Goal: Contribute content: Contribute content

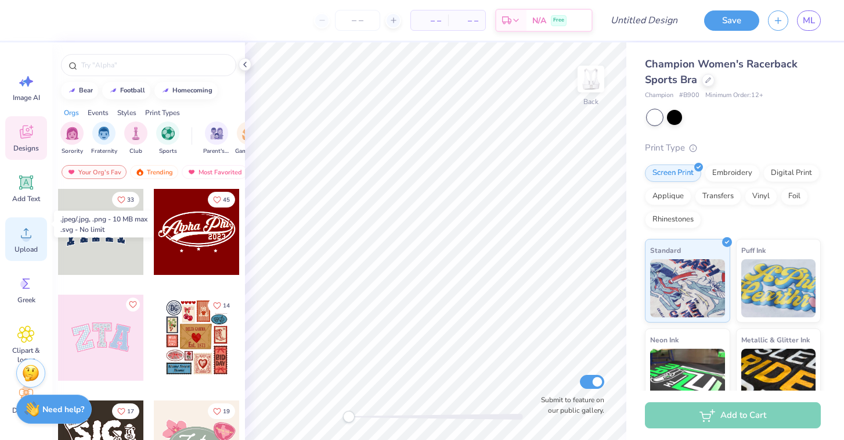
scroll to position [28, 0]
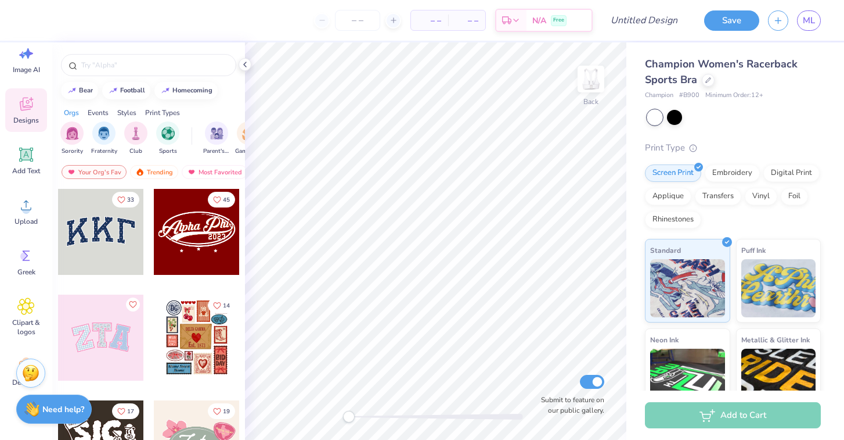
click at [27, 120] on span "Designs" at bounding box center [26, 120] width 26 height 9
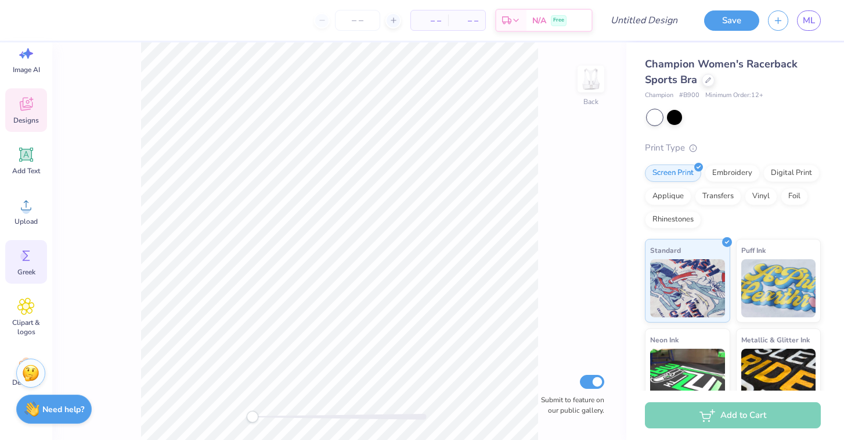
scroll to position [69, 0]
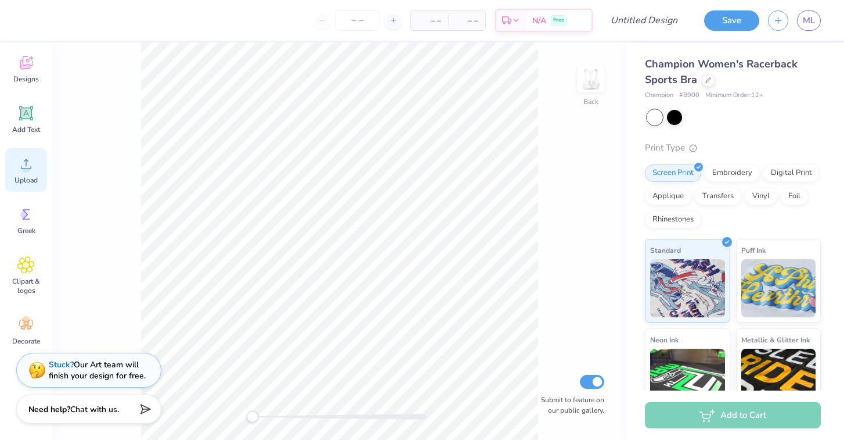
click at [21, 180] on span "Upload" at bounding box center [26, 179] width 23 height 9
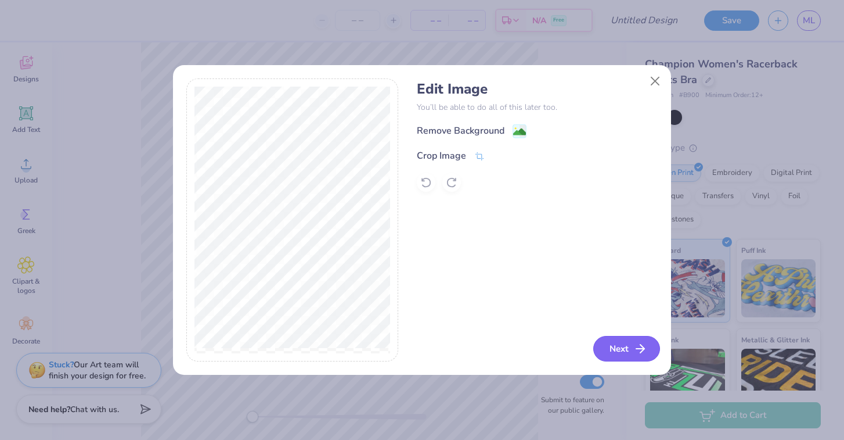
click at [624, 352] on button "Next" at bounding box center [626, 349] width 67 height 26
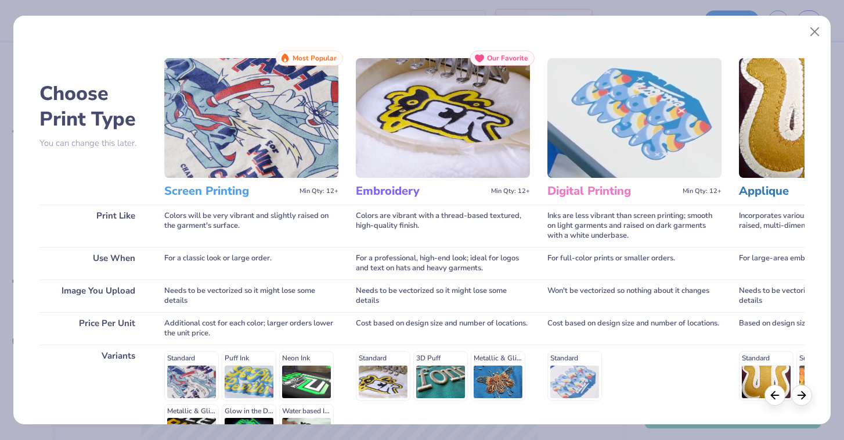
scroll to position [139, 0]
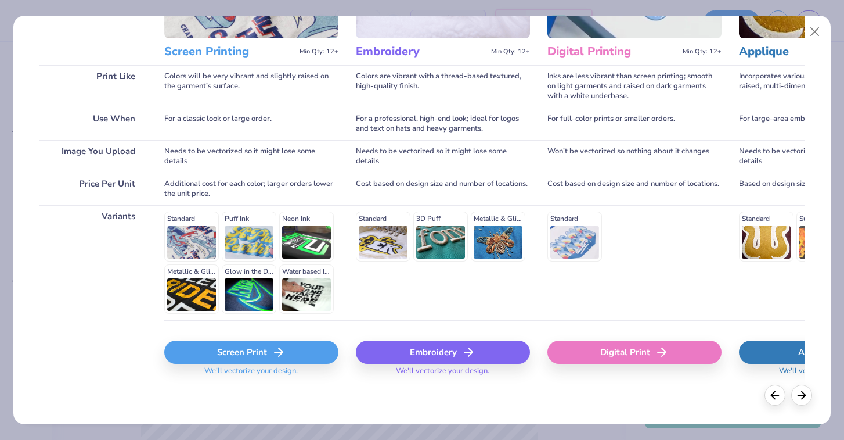
click at [254, 348] on div "Screen Print" at bounding box center [251, 351] width 174 height 23
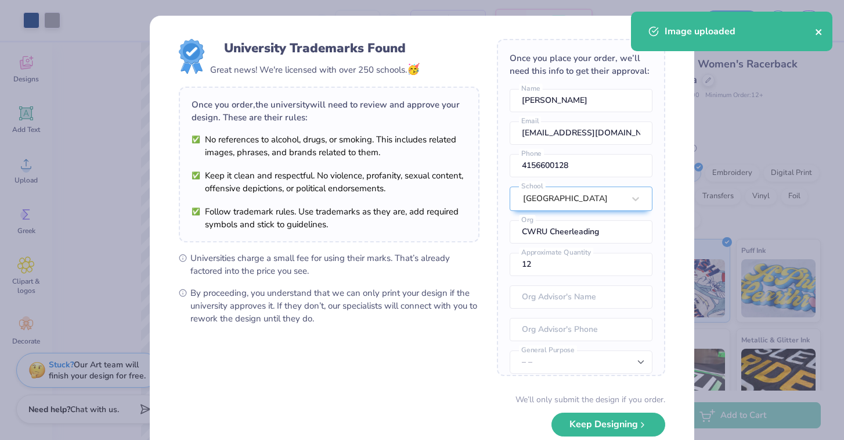
click at [820, 31] on icon "close" at bounding box center [819, 31] width 8 height 9
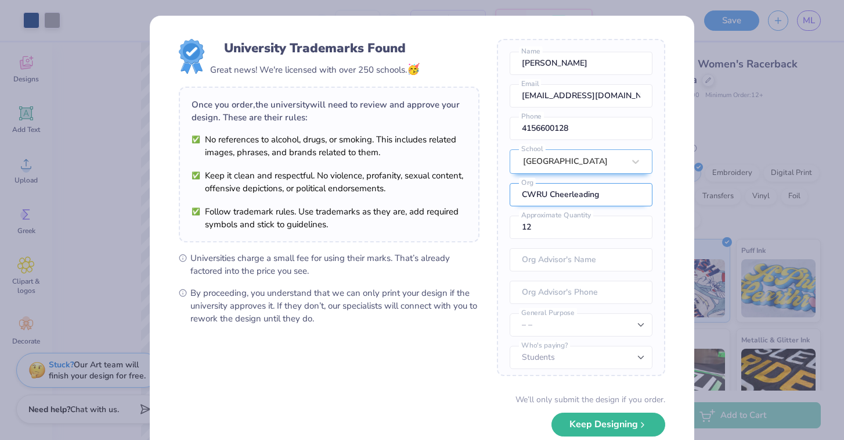
scroll to position [41, 0]
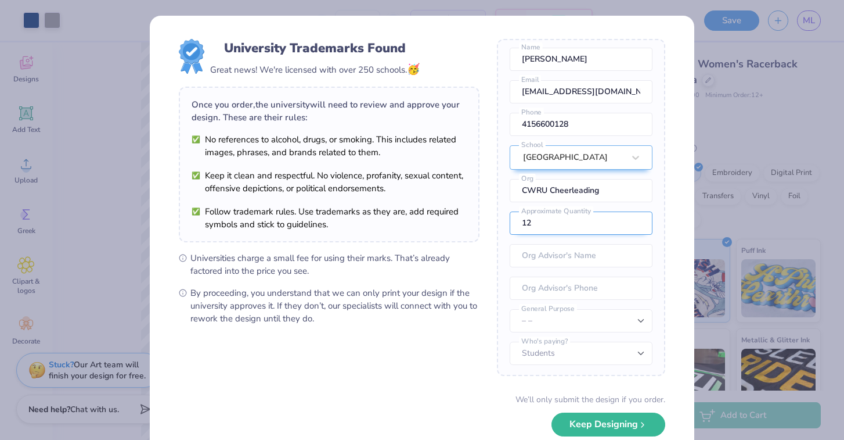
click at [543, 235] on input "12" at bounding box center [581, 222] width 143 height 23
click at [575, 265] on input "text" at bounding box center [581, 255] width 143 height 23
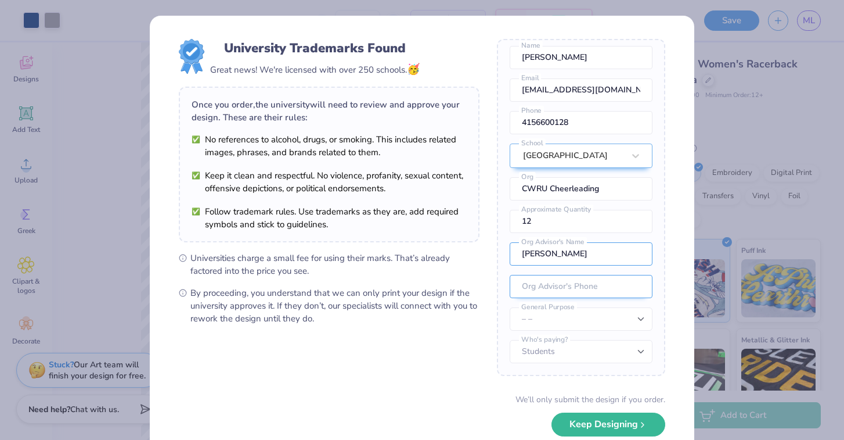
scroll to position [51, 0]
type input "Anne Kennedy"
click at [605, 280] on input "tel" at bounding box center [581, 286] width 143 height 23
click at [469, 340] on form "University Trademarks Found Great news! We're licensed with over 250 schools. 🥳…" at bounding box center [422, 252] width 487 height 427
click at [582, 320] on select "– – Member apparel for registered Student Organization / Department / School Fu…" at bounding box center [581, 318] width 143 height 23
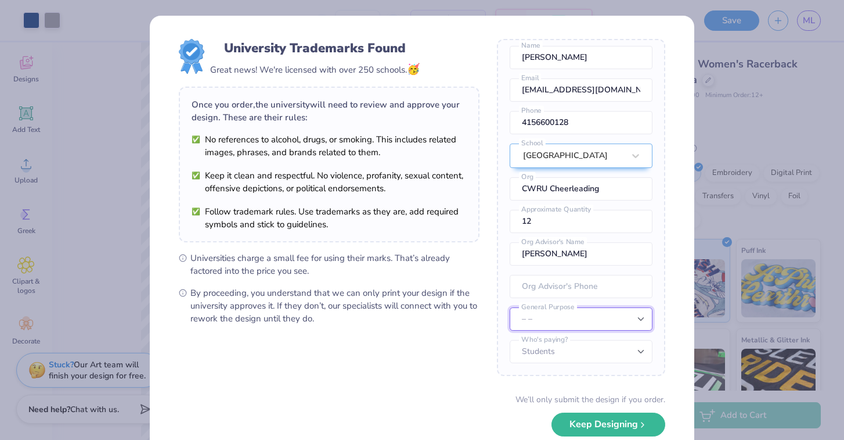
select select "Member apparel for registered Student Organization / Department / School"
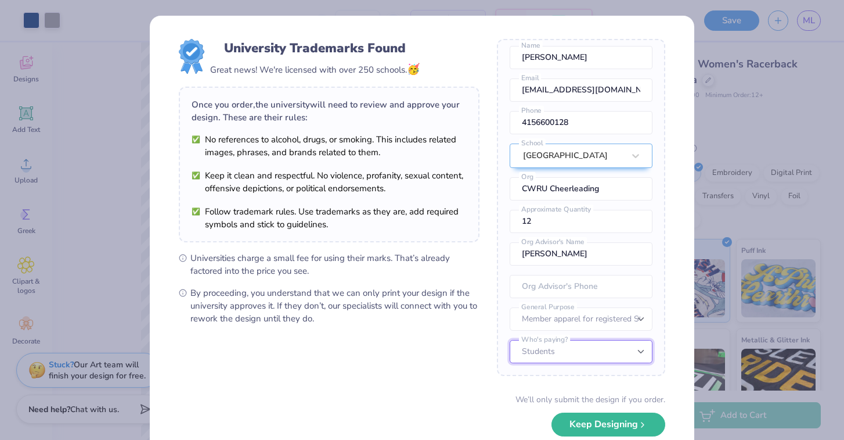
click at [604, 344] on select "Students University" at bounding box center [581, 351] width 143 height 23
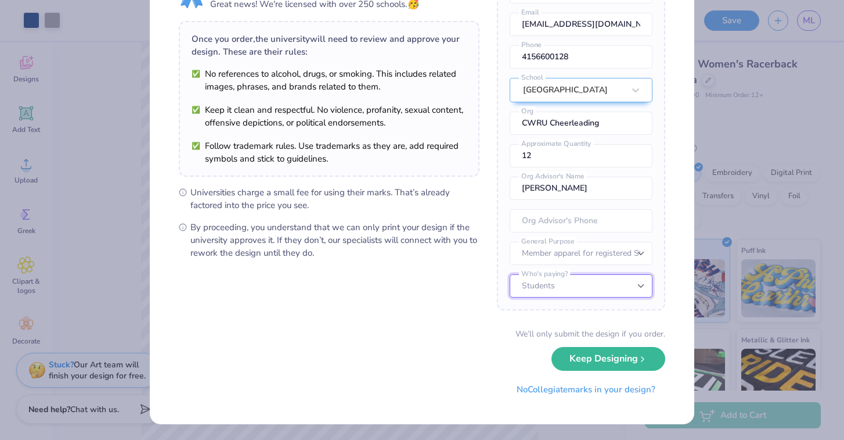
scroll to position [0, 0]
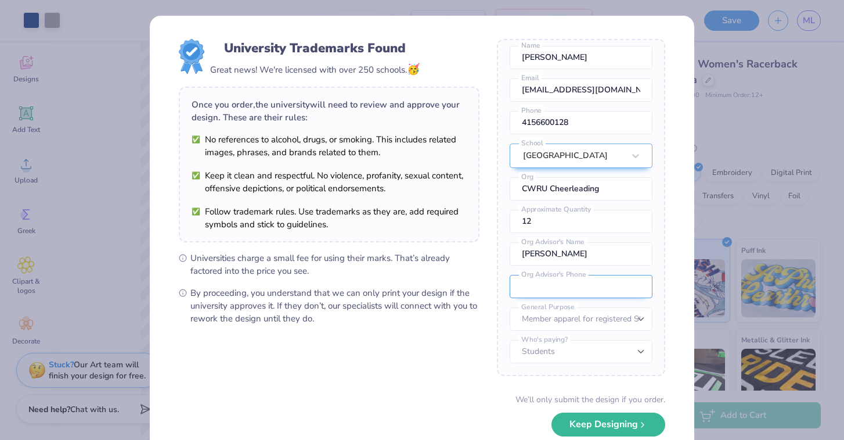
click at [578, 288] on input "tel" at bounding box center [581, 286] width 143 height 23
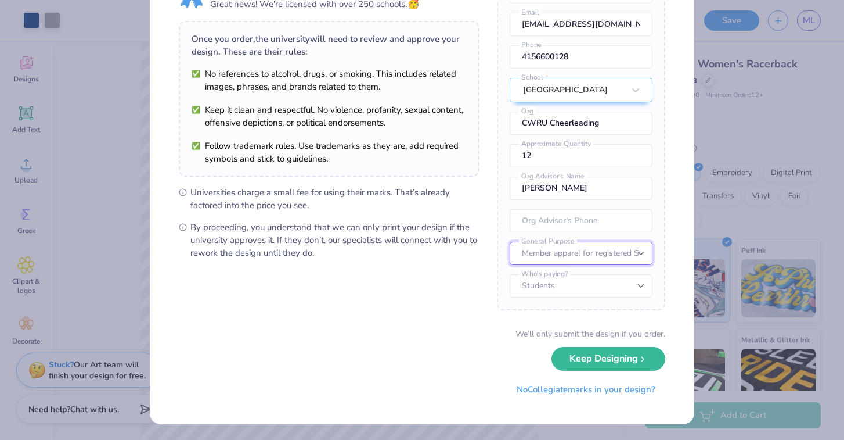
click at [635, 254] on select "– – Member apparel for registered Student Organization / Department / School Fu…" at bounding box center [581, 253] width 143 height 23
click at [619, 254] on select "– – Member apparel for registered Student Organization / Department / School Fu…" at bounding box center [581, 253] width 143 height 23
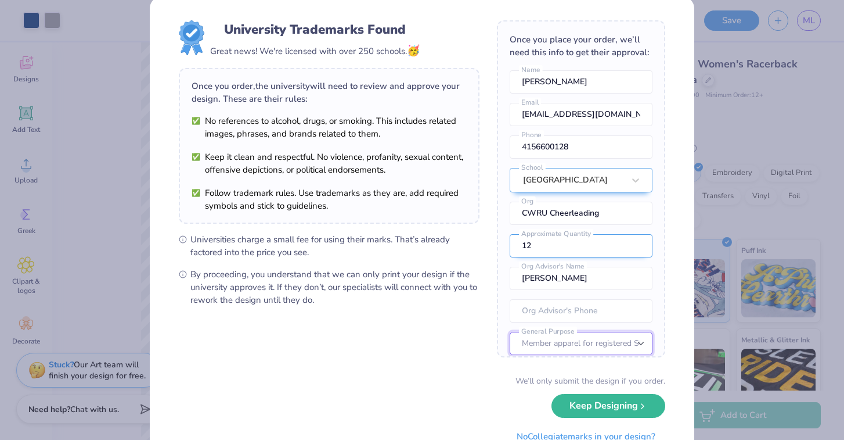
scroll to position [51, 0]
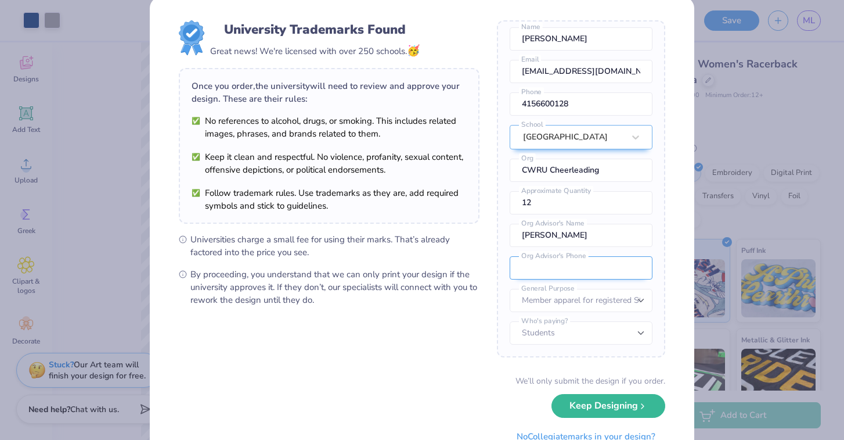
click at [565, 272] on input "tel" at bounding box center [581, 267] width 143 height 23
click at [451, 326] on form "University Trademarks Found Great news! We're licensed with over 250 schools. 🥳…" at bounding box center [422, 233] width 487 height 427
click at [554, 273] on input "tel" at bounding box center [581, 267] width 143 height 23
paste input "(216) 368-2191"
type input "(216) 368-2191"
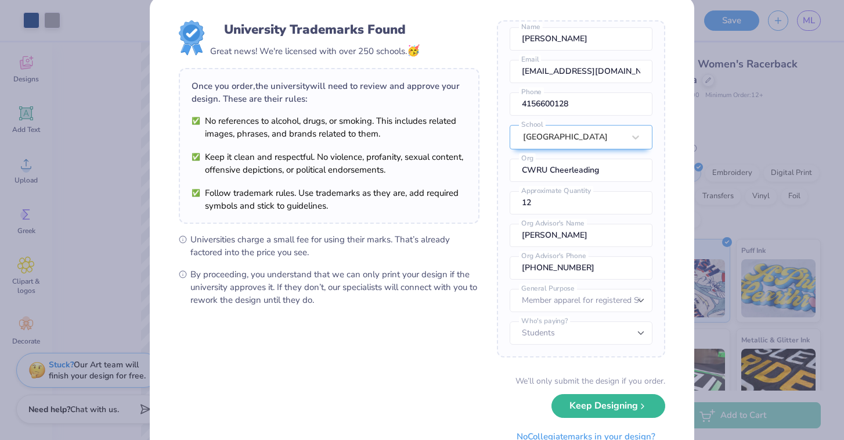
click at [448, 350] on form "University Trademarks Found Great news! We're licensed with over 250 schools. 🥳…" at bounding box center [422, 233] width 487 height 427
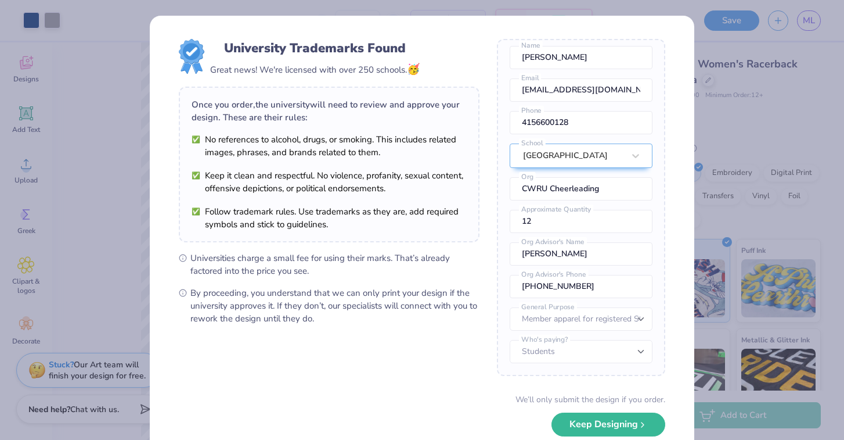
scroll to position [1, 0]
click at [635, 417] on button "Keep Designing" at bounding box center [609, 421] width 114 height 24
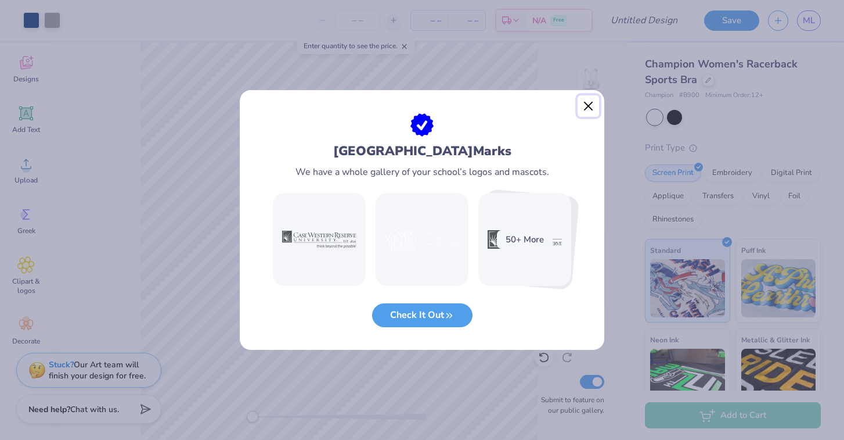
click at [588, 106] on button "Close" at bounding box center [589, 106] width 22 height 22
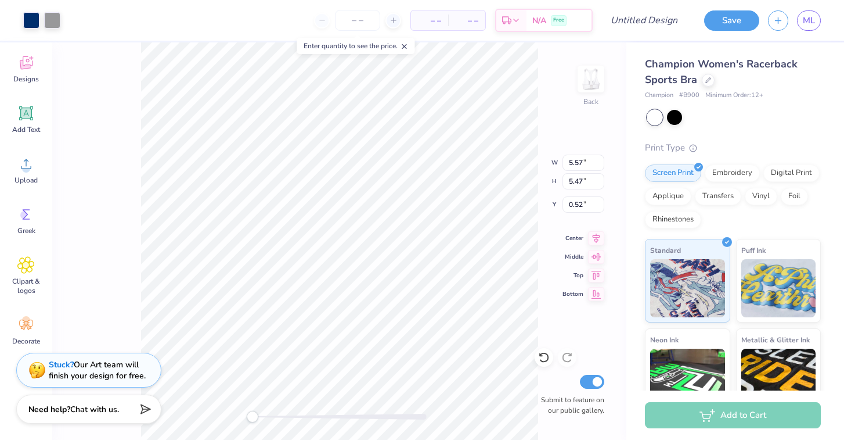
type input "4.61"
type input "4.52"
type input "4.23"
type input "4.16"
type input "0.74"
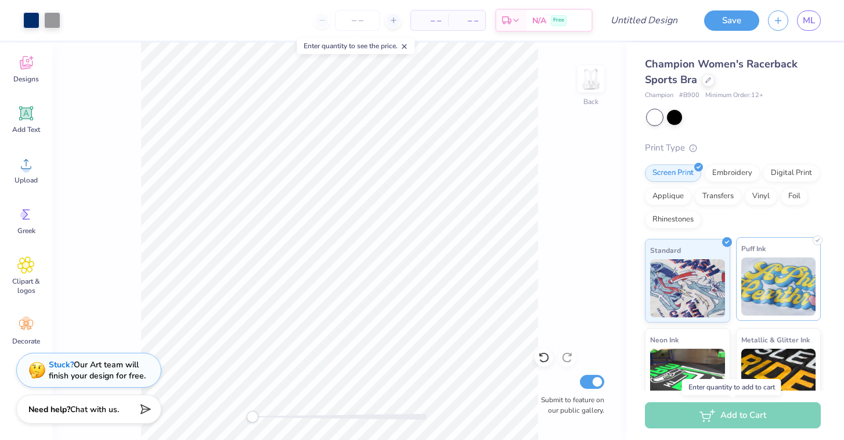
scroll to position [111, 0]
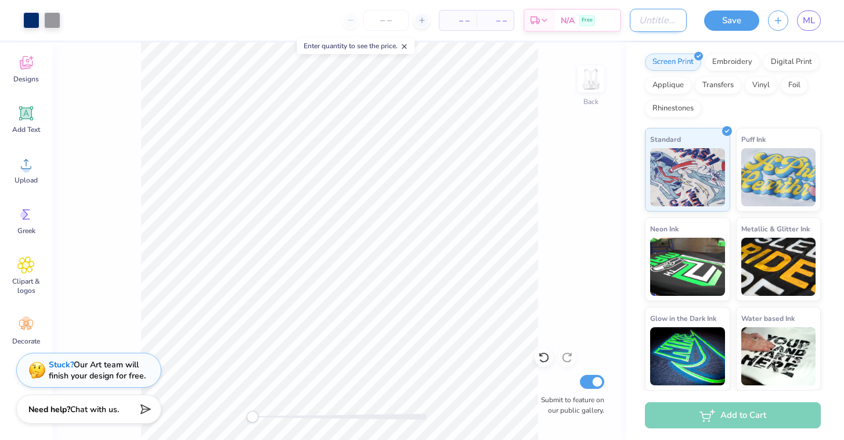
click at [663, 22] on input "Design Title" at bounding box center [658, 20] width 57 height 23
type input "cwrusportsbra"
click at [723, 22] on button "Save" at bounding box center [731, 19] width 55 height 20
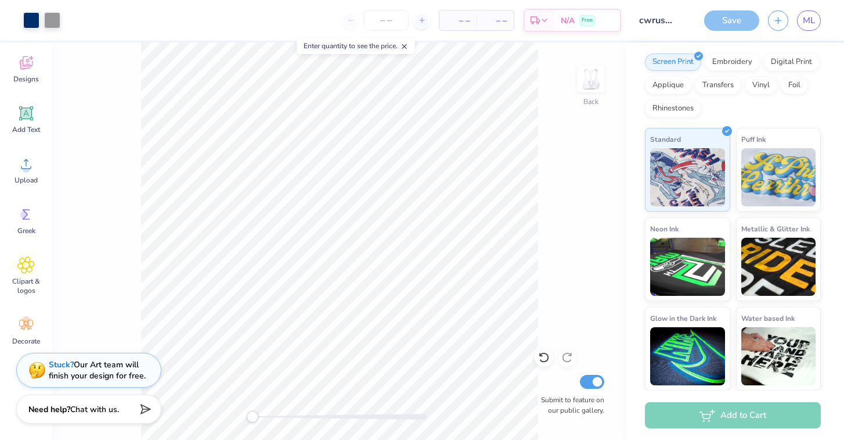
click at [466, 19] on span "– –" at bounding box center [458, 21] width 23 height 12
click at [388, 16] on input "number" at bounding box center [385, 20] width 45 height 21
type input "12"
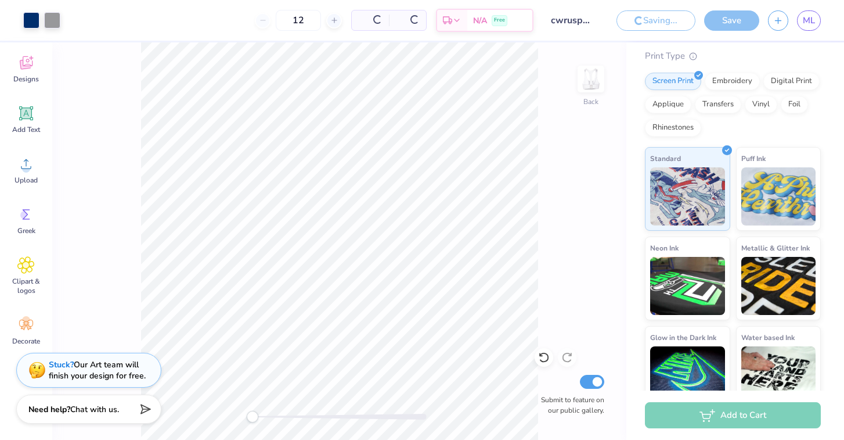
scroll to position [130, 0]
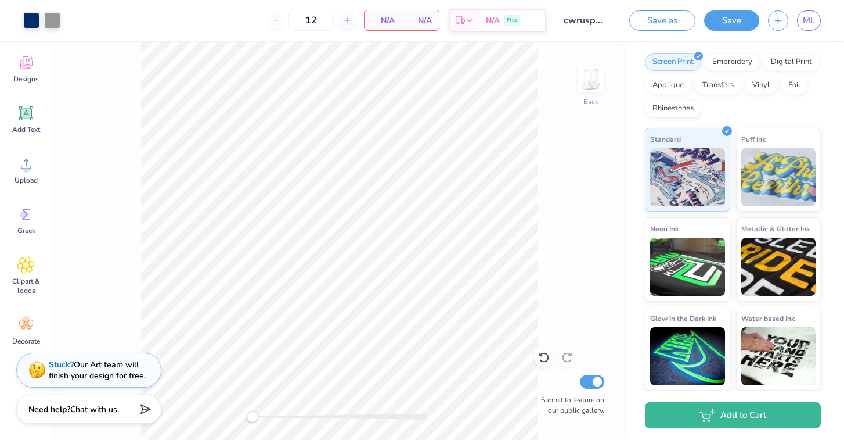
click at [388, 21] on span "N/A" at bounding box center [383, 21] width 23 height 12
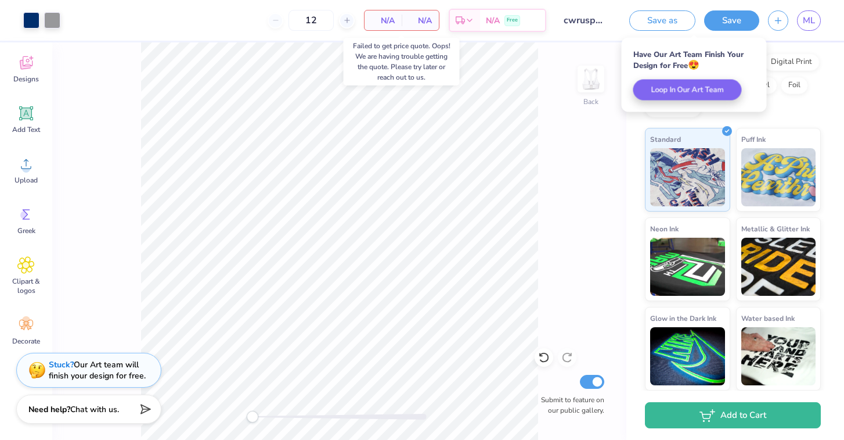
click at [416, 22] on span "N/A" at bounding box center [420, 21] width 23 height 12
click at [495, 23] on span "N/A" at bounding box center [493, 22] width 14 height 12
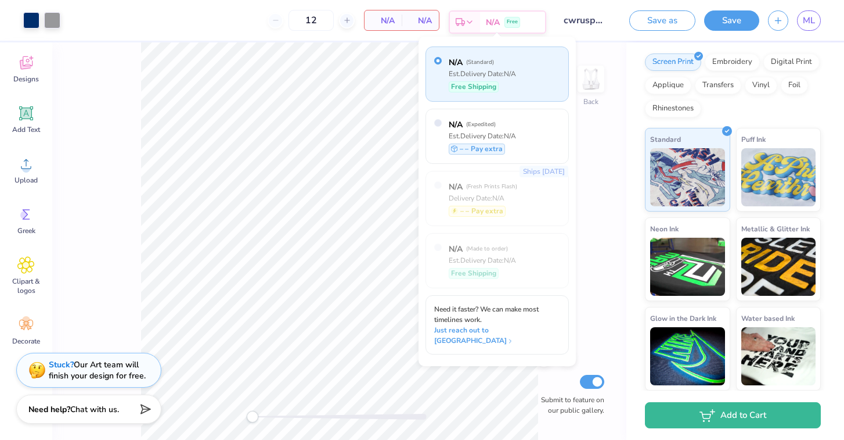
click at [495, 23] on span "N/A" at bounding box center [493, 22] width 14 height 12
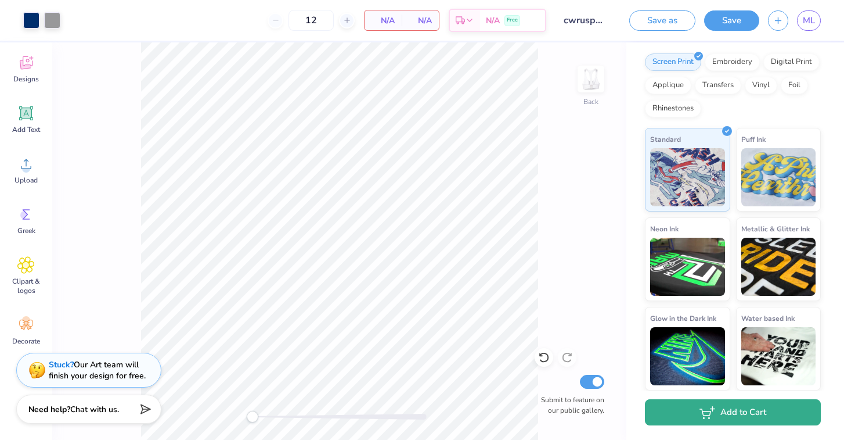
click at [703, 416] on icon "button" at bounding box center [708, 412] width 16 height 13
click at [729, 420] on button "Add to Cart" at bounding box center [733, 412] width 176 height 26
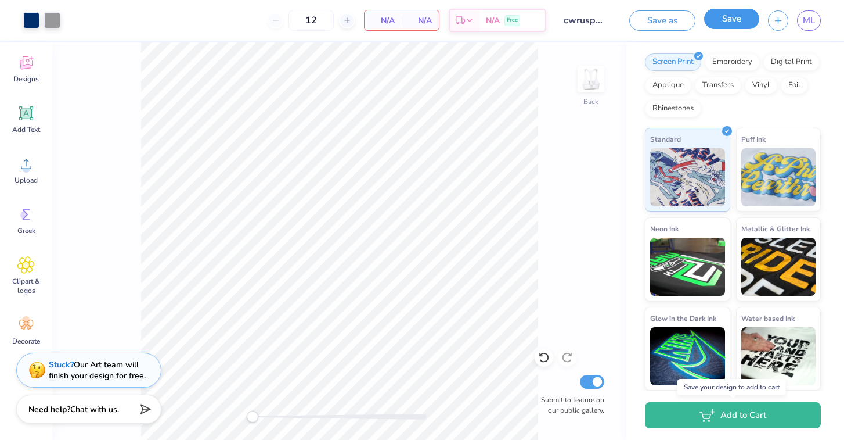
click at [744, 20] on button "Save" at bounding box center [731, 19] width 55 height 20
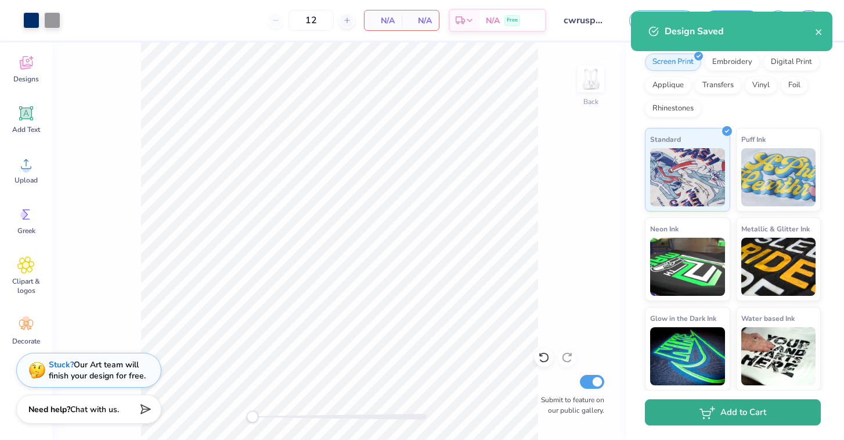
click at [678, 413] on button "Add to Cart" at bounding box center [733, 412] width 176 height 26
click at [727, 415] on button "Add to Cart" at bounding box center [733, 412] width 176 height 26
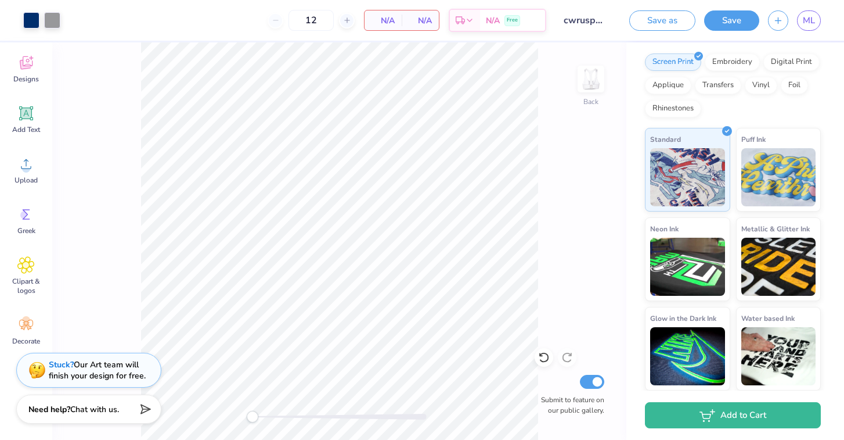
click at [807, 14] on div "Design Saved" at bounding box center [732, 11] width 206 height 5
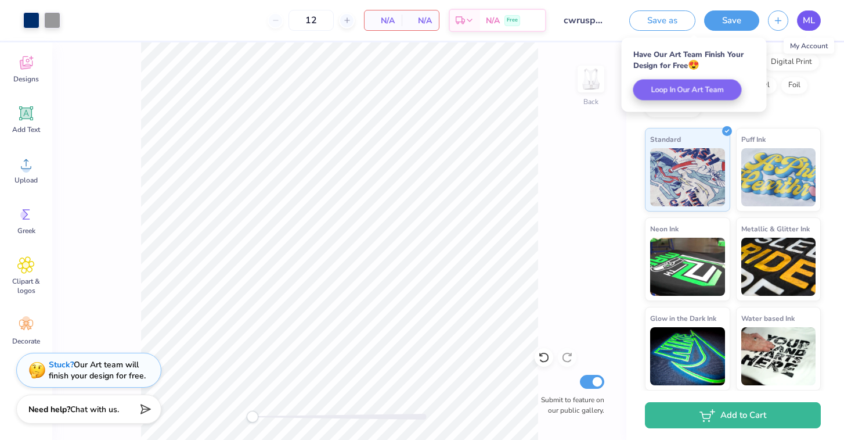
click at [802, 20] on link "ML" at bounding box center [809, 20] width 24 height 20
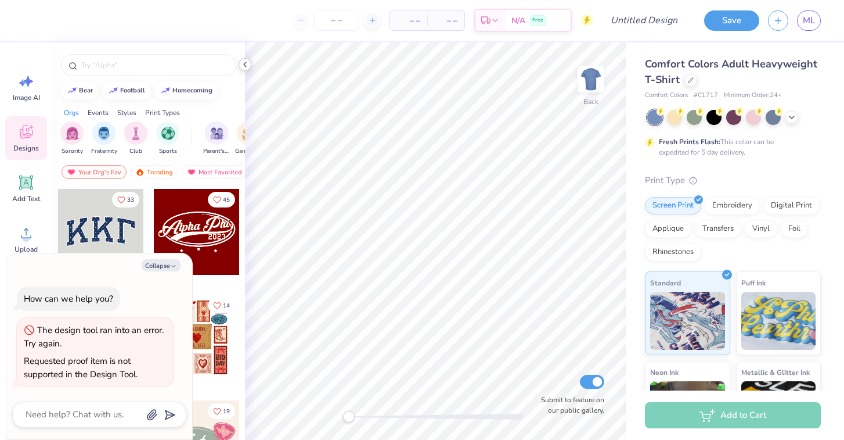
click at [243, 60] on icon at bounding box center [244, 64] width 9 height 9
type textarea "x"
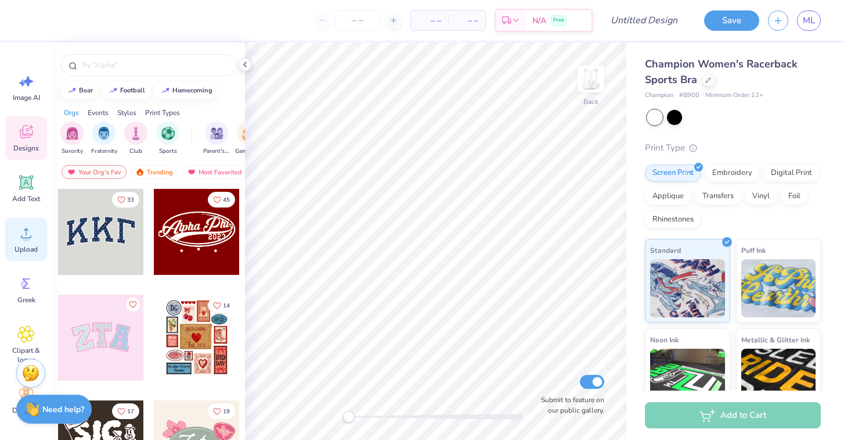
click at [30, 239] on icon at bounding box center [25, 232] width 17 height 17
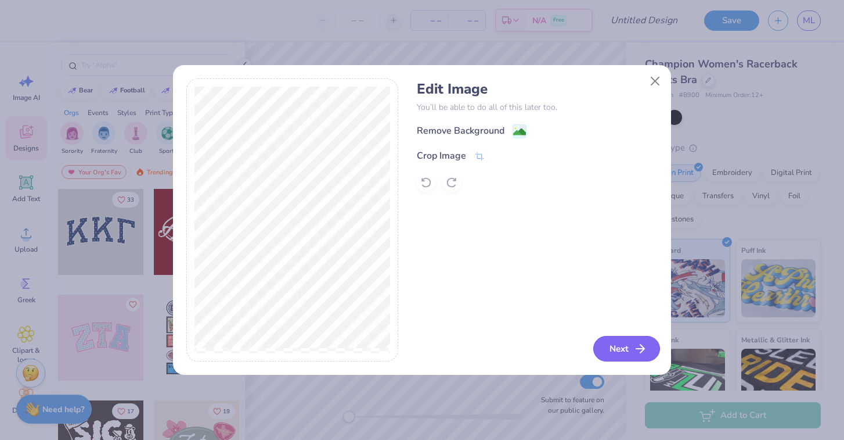
click at [637, 350] on icon "button" at bounding box center [640, 348] width 14 height 14
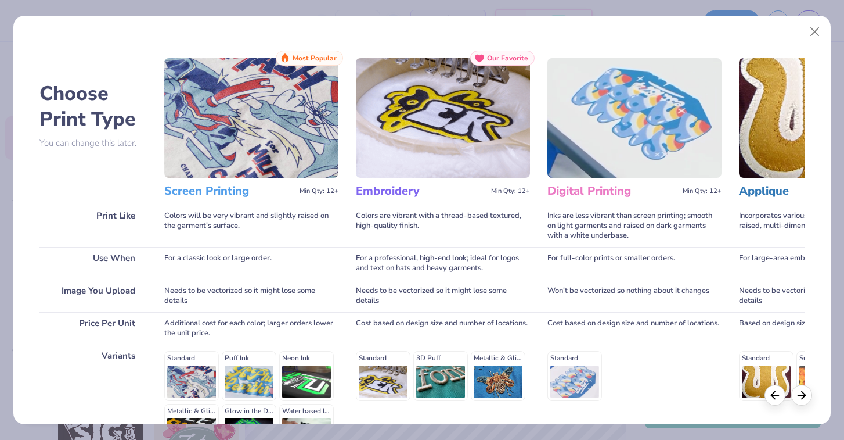
scroll to position [139, 0]
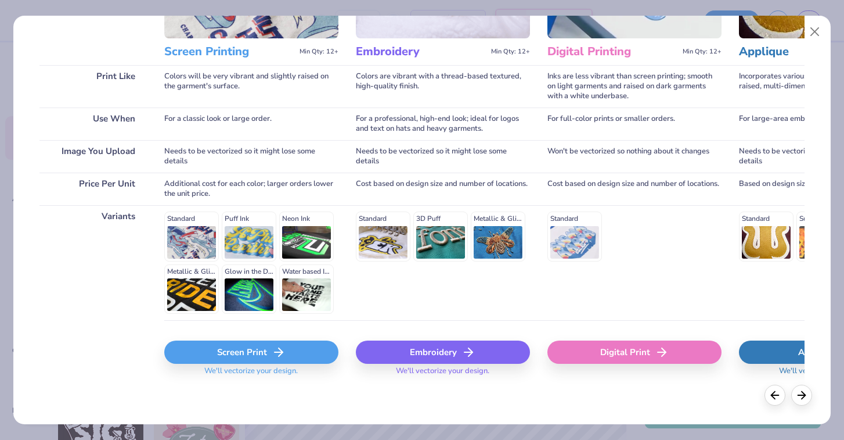
click at [256, 369] on span "We'll vectorize your design." at bounding box center [251, 374] width 103 height 17
click at [278, 352] on line at bounding box center [279, 352] width 8 height 0
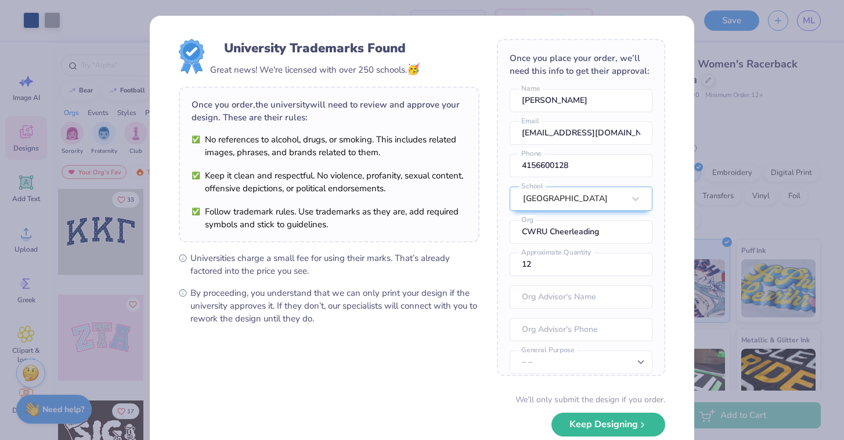
scroll to position [51, 0]
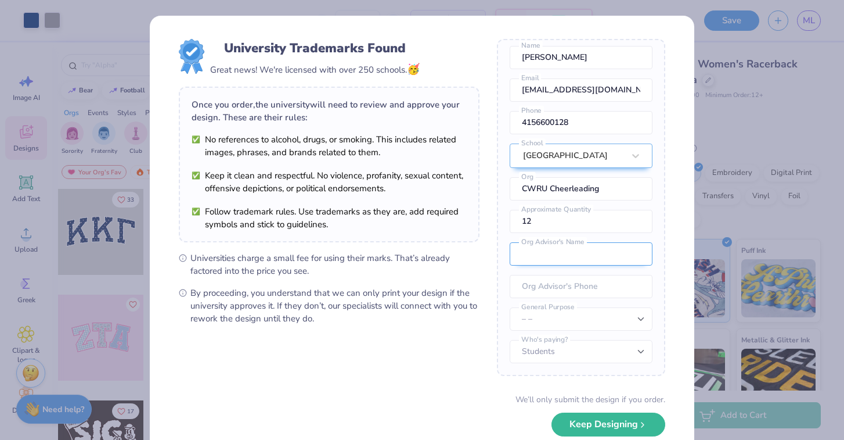
click at [566, 258] on input "text" at bounding box center [581, 253] width 143 height 23
type input "Anne Kennedy"
click at [581, 285] on input "tel" at bounding box center [581, 286] width 143 height 23
paste input "(216) 368-2191"
type input "(216) 368-2191"
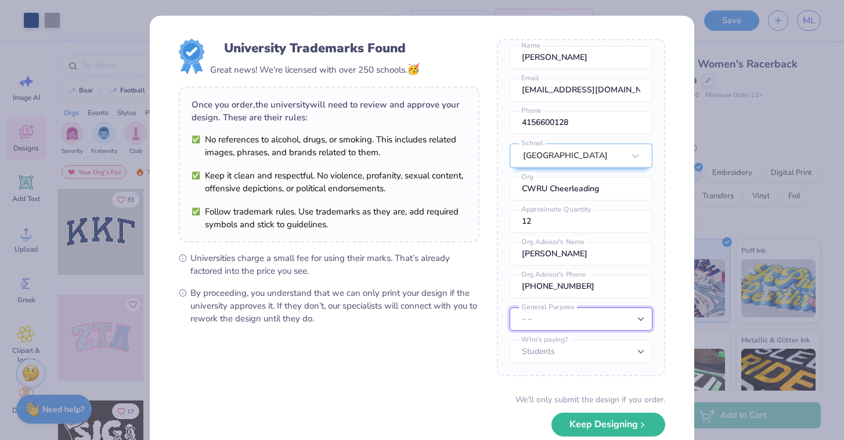
click at [558, 312] on select "– – Member apparel for registered Student Organization / Department / School Fu…" at bounding box center [581, 318] width 143 height 23
select select "Member apparel for registered Student Organization / Department / School"
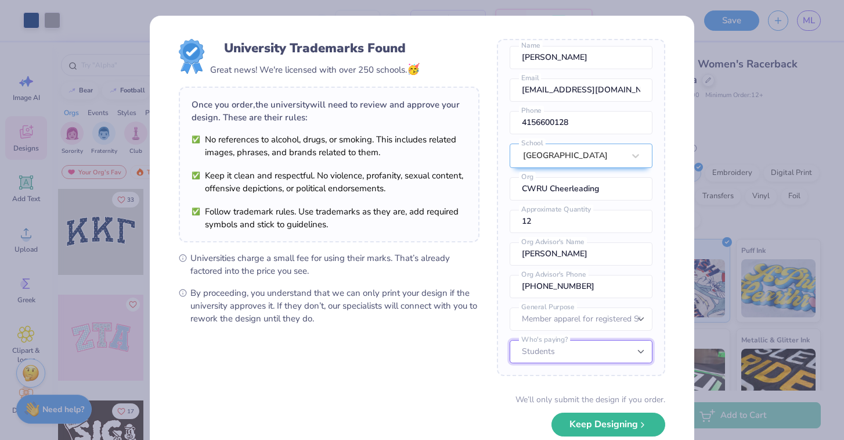
click at [569, 354] on select "Students University" at bounding box center [581, 351] width 143 height 23
click at [503, 370] on div "Once you place your order, we’ll need this info to get their approval: Miranda …" at bounding box center [581, 207] width 168 height 337
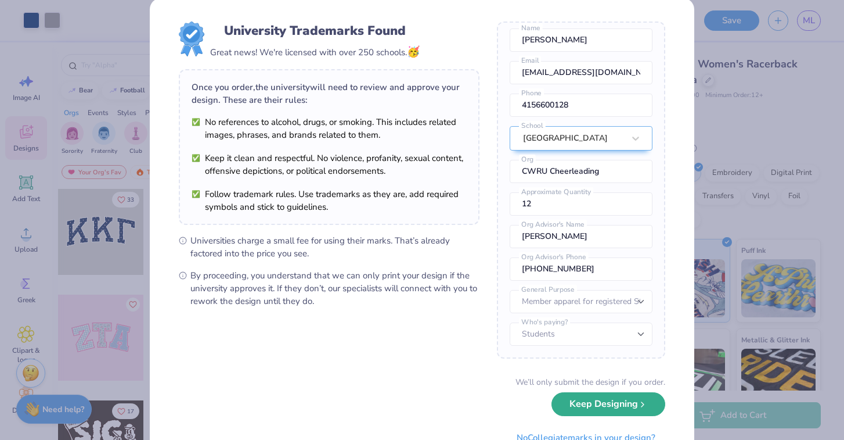
click at [639, 405] on icon "submit" at bounding box center [642, 403] width 9 height 9
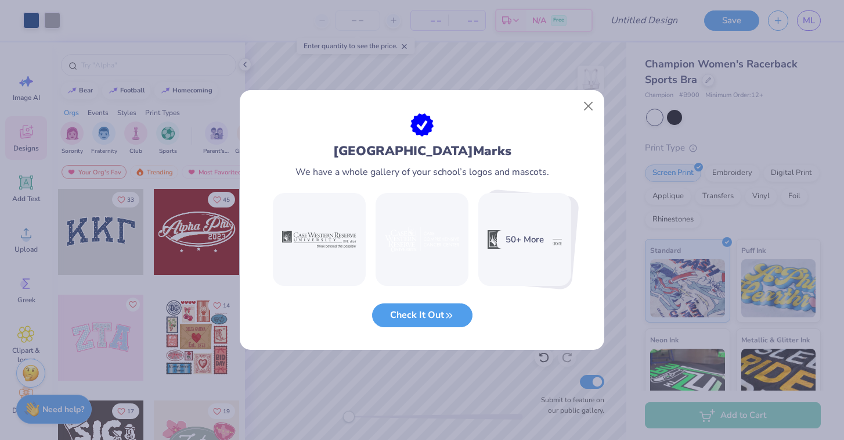
scroll to position [0, 0]
click at [590, 106] on button "Close" at bounding box center [589, 106] width 22 height 22
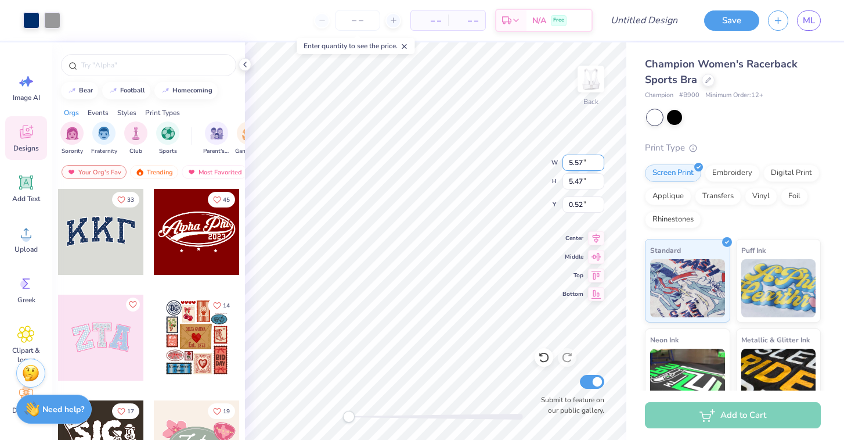
type input "4.11"
type input "4.04"
type input "3.97"
type input "0.85"
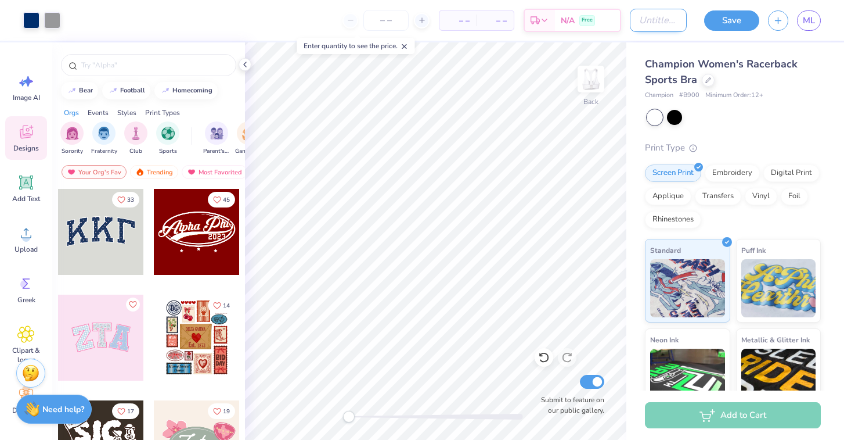
click at [663, 26] on input "Design Title" at bounding box center [658, 20] width 57 height 23
type input "s"
type input "cheersportsbra"
click at [732, 19] on button "Save" at bounding box center [731, 19] width 55 height 20
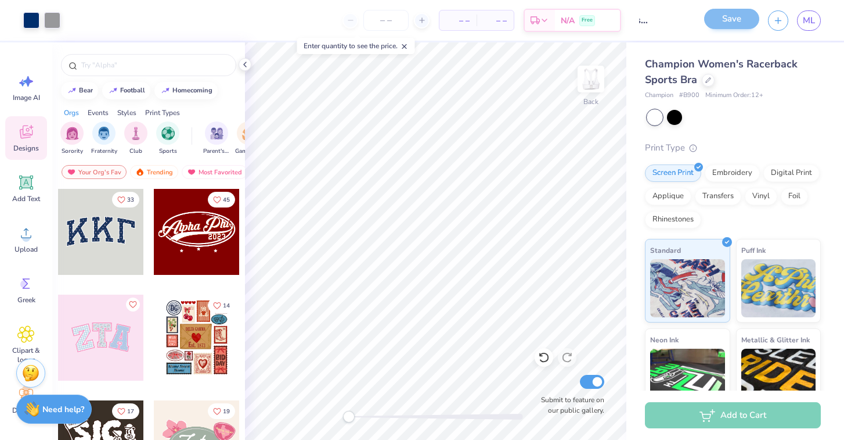
scroll to position [0, 0]
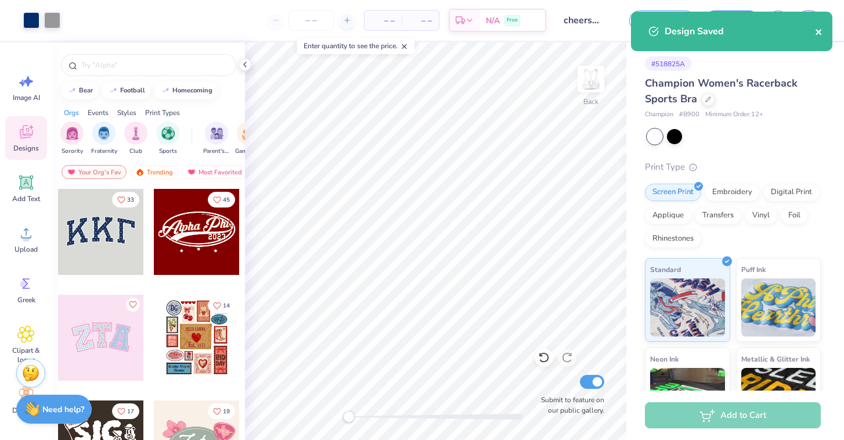
click at [819, 32] on icon "close" at bounding box center [819, 32] width 6 height 6
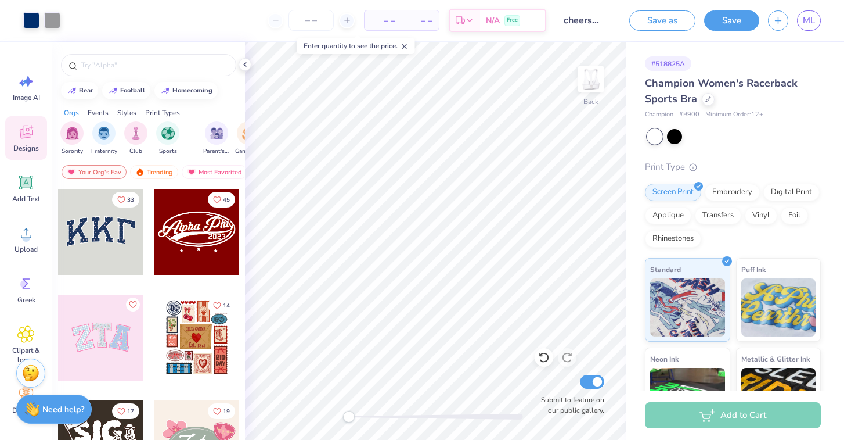
click at [804, 22] on div "Art colors – – Per Item – – Total Est. Delivery N/A Free Design Title cheerspor…" at bounding box center [422, 220] width 844 height 440
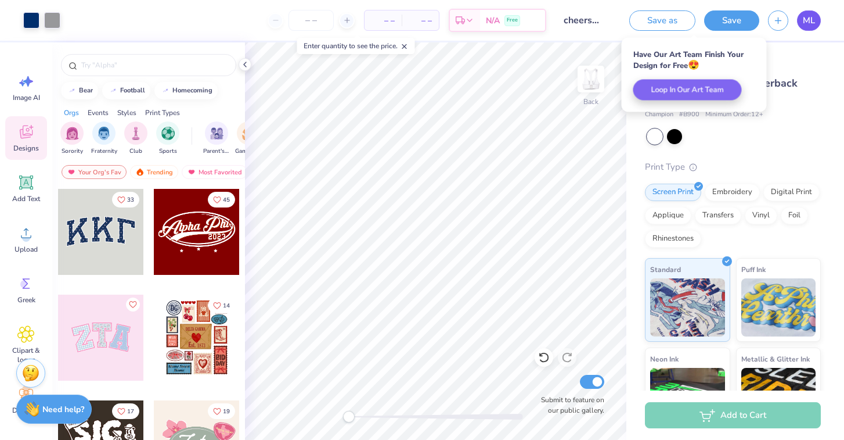
click at [812, 21] on span "ML" at bounding box center [809, 20] width 12 height 13
